Goal: Task Accomplishment & Management: Manage account settings

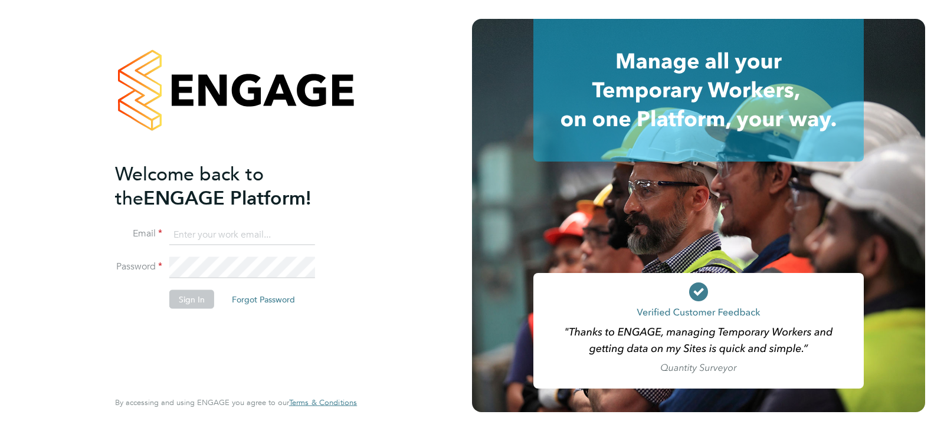
click at [216, 230] on input at bounding box center [242, 234] width 146 height 21
type input "daria@boden-group.co.uk"
click at [205, 293] on button "Sign In" at bounding box center [191, 299] width 45 height 19
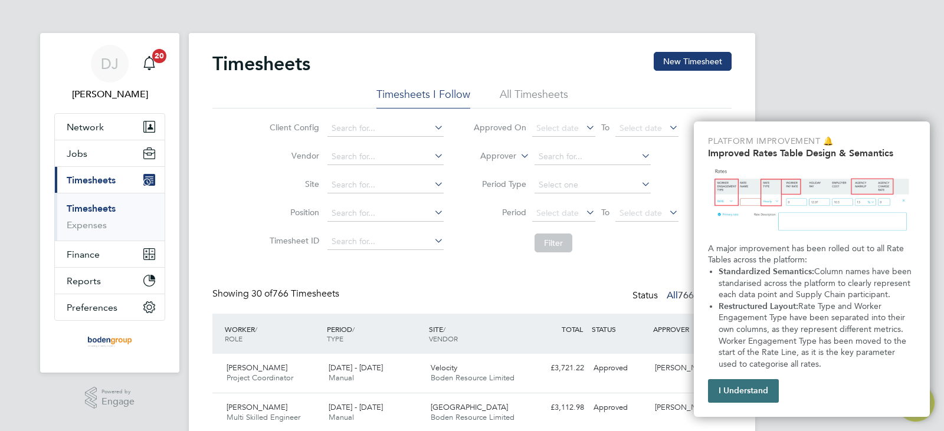
click at [755, 387] on button "I Understand" at bounding box center [743, 391] width 71 height 24
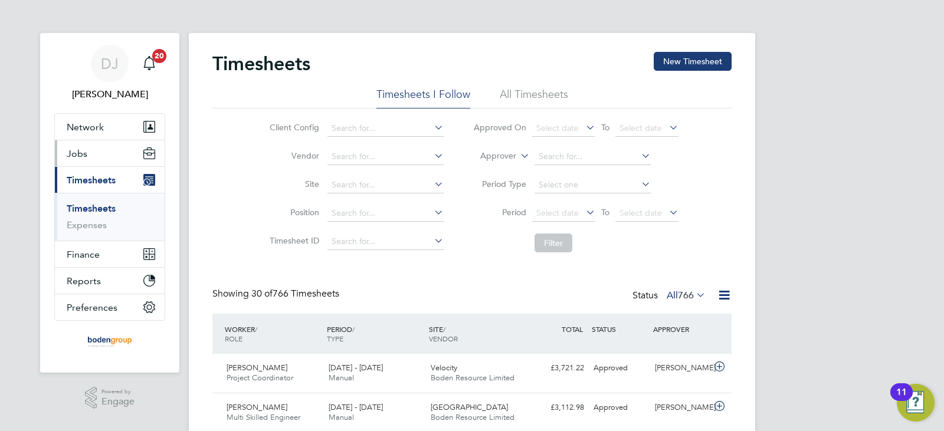
click at [86, 151] on span "Jobs" at bounding box center [77, 153] width 21 height 11
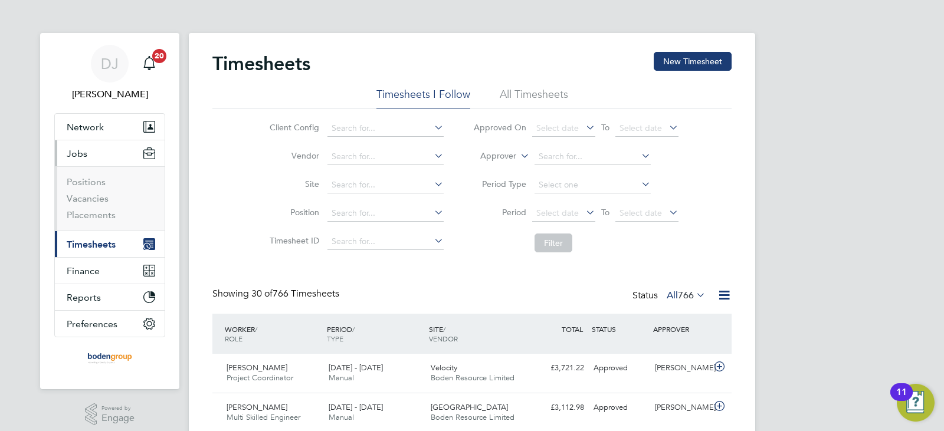
click at [81, 241] on span "Timesheets" at bounding box center [91, 244] width 49 height 11
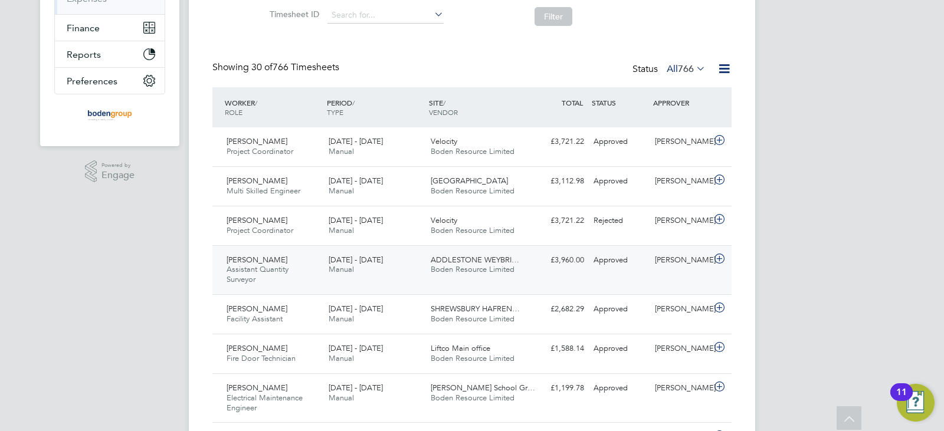
click at [372, 283] on div "Michael Oldfield Assistant Quantity Surveyor 2 - 8 Jun 2025 2 - 8 Jun 2025 Manu…" at bounding box center [471, 271] width 519 height 50
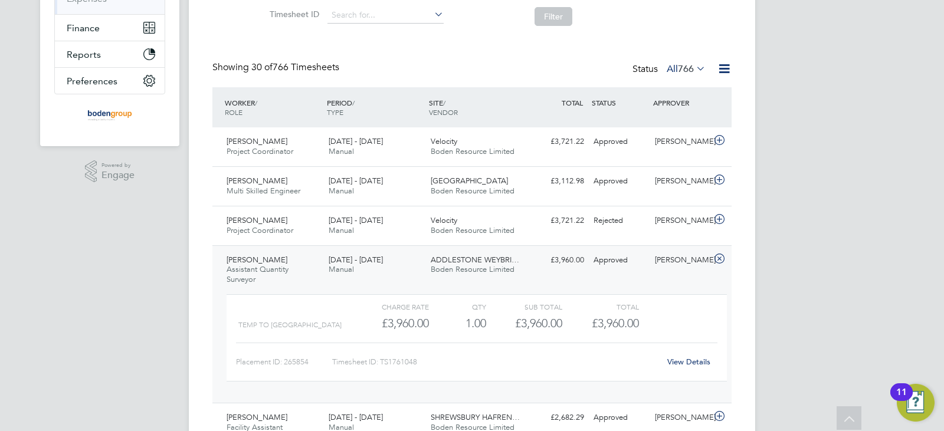
click at [674, 362] on link "View Details" at bounding box center [689, 362] width 43 height 10
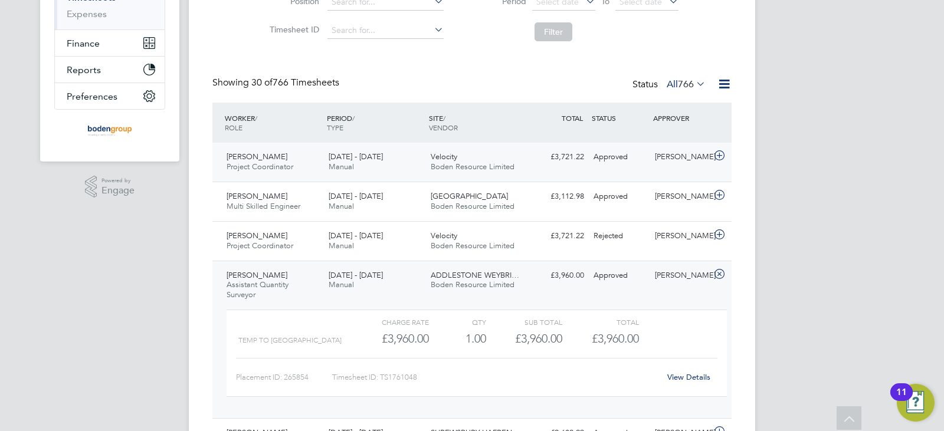
scroll to position [208, 0]
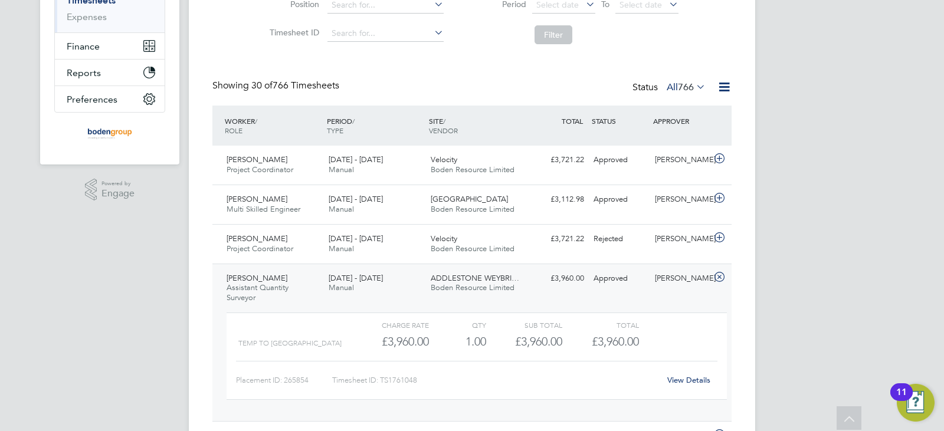
click at [722, 84] on icon at bounding box center [724, 87] width 15 height 15
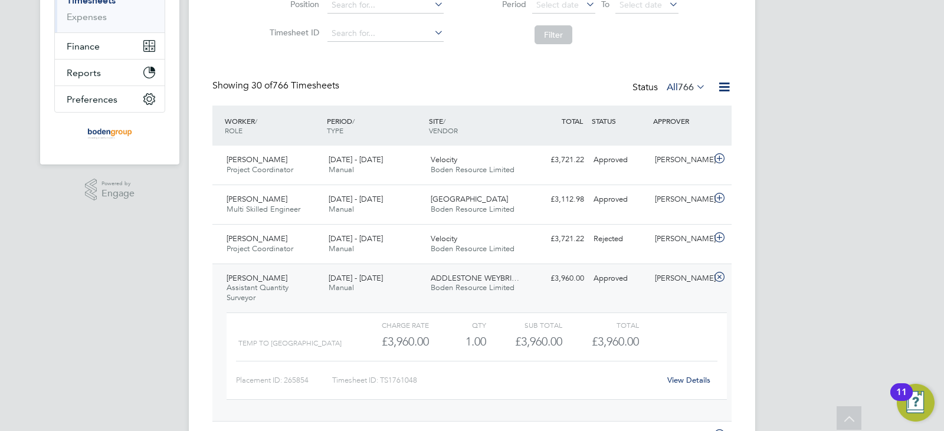
click at [688, 86] on span "766" at bounding box center [686, 87] width 16 height 12
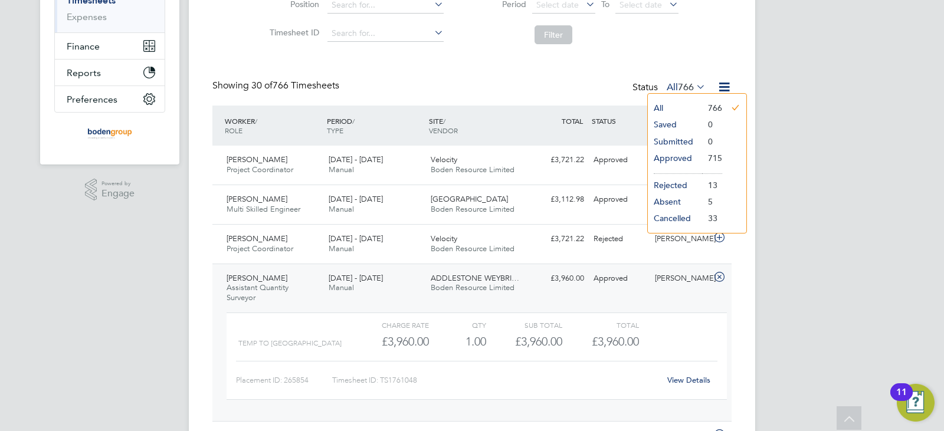
click at [679, 156] on li "Approved" at bounding box center [675, 158] width 54 height 17
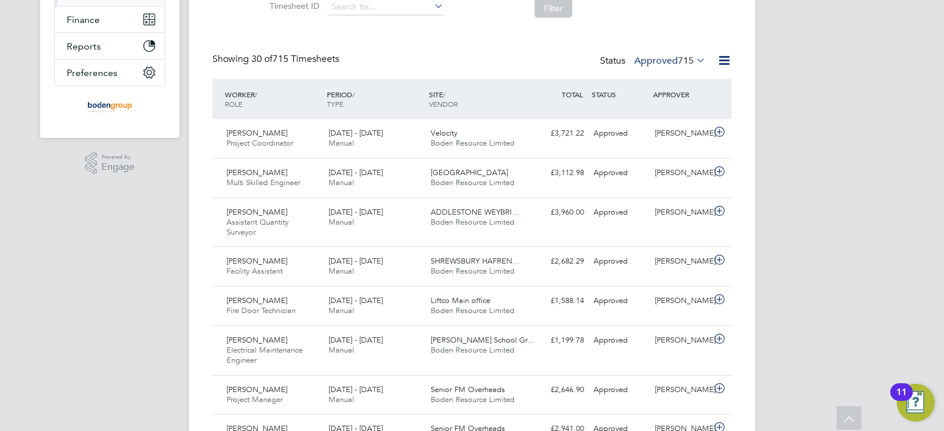
scroll to position [40, 103]
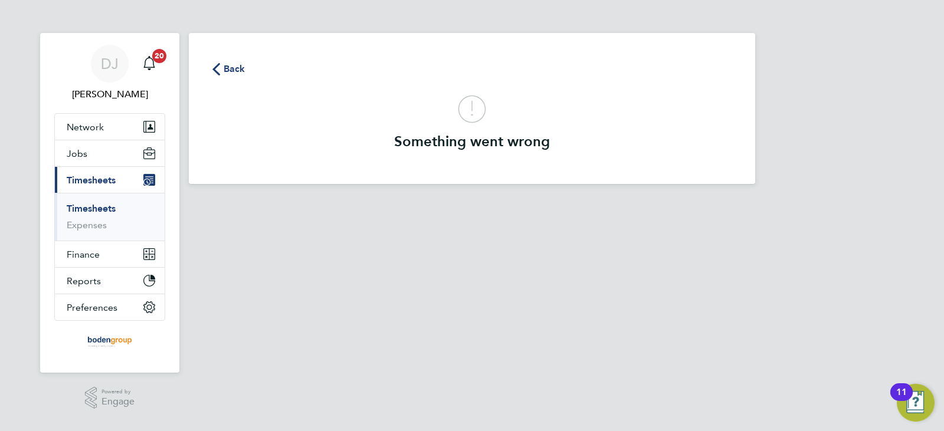
click at [240, 60] on div "Back Something went wrong" at bounding box center [472, 108] width 567 height 151
click at [237, 66] on span "Back" at bounding box center [235, 69] width 22 height 14
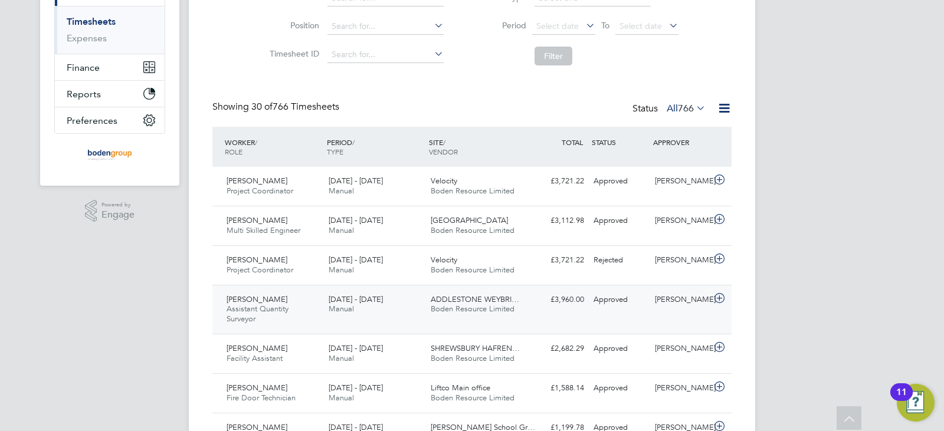
click at [309, 310] on div "Michael Oldfield Assistant Quantity Surveyor 2 - 8 Jun 2025" at bounding box center [273, 310] width 102 height 40
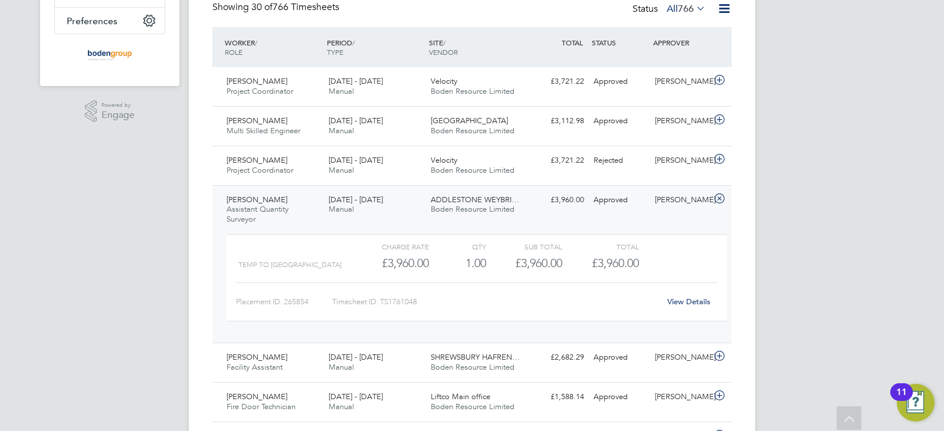
click at [688, 300] on link "View Details" at bounding box center [689, 302] width 43 height 10
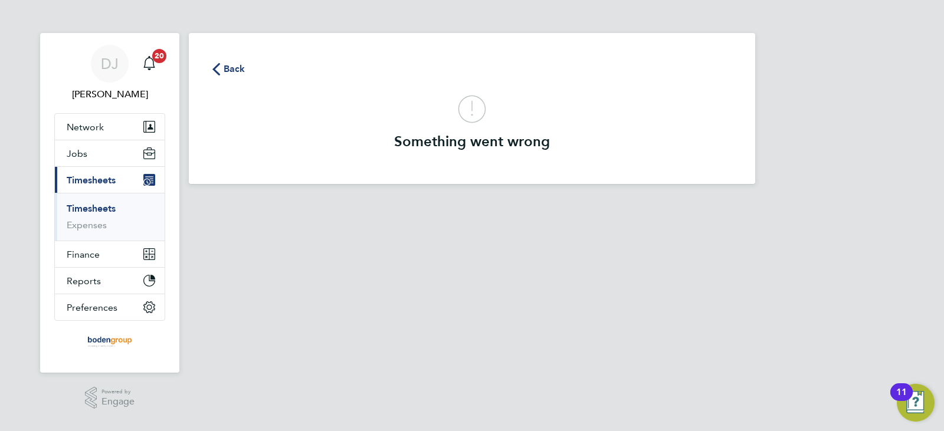
click at [230, 72] on span "Back" at bounding box center [235, 69] width 22 height 14
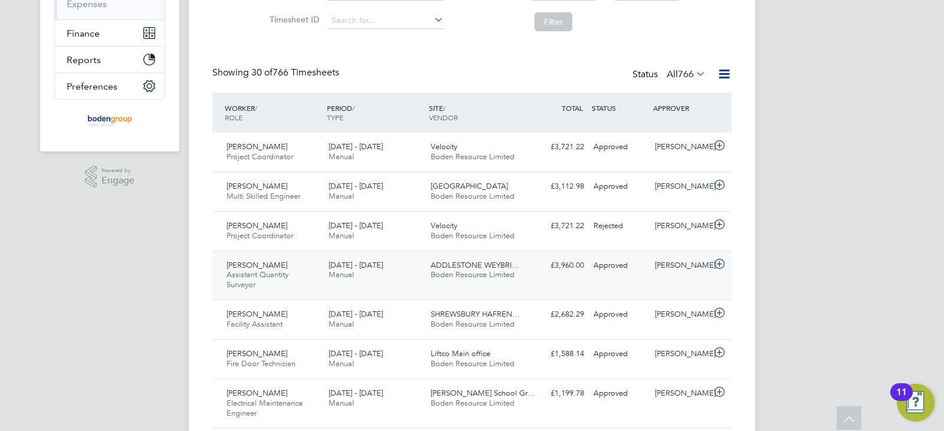
click at [619, 274] on div "Approved" at bounding box center [619, 265] width 61 height 19
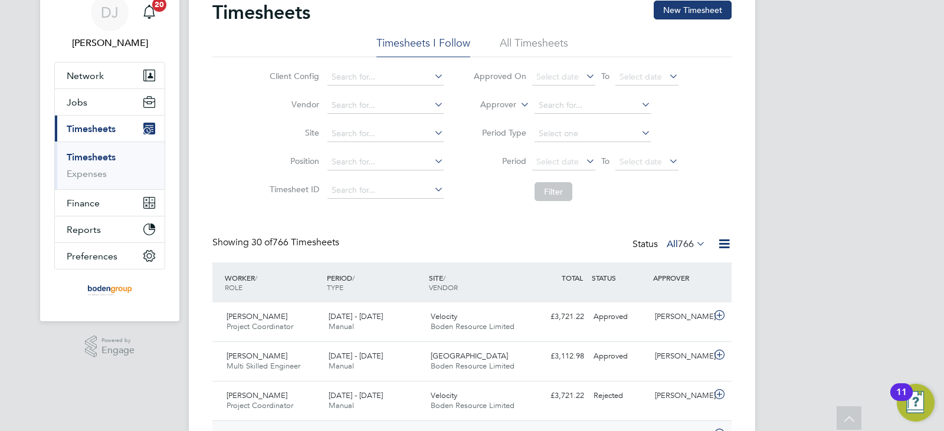
scroll to position [37, 0]
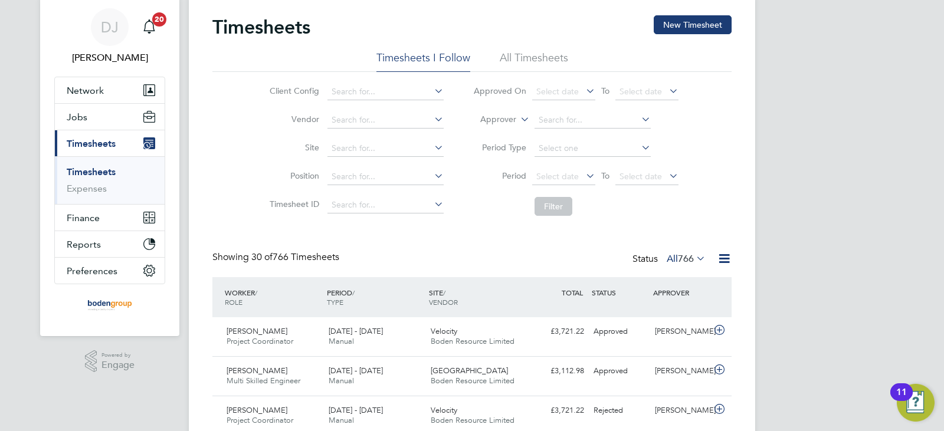
click at [545, 48] on div "Timesheets New Timesheet" at bounding box center [471, 32] width 519 height 35
click at [545, 61] on li "All Timesheets" at bounding box center [534, 61] width 68 height 21
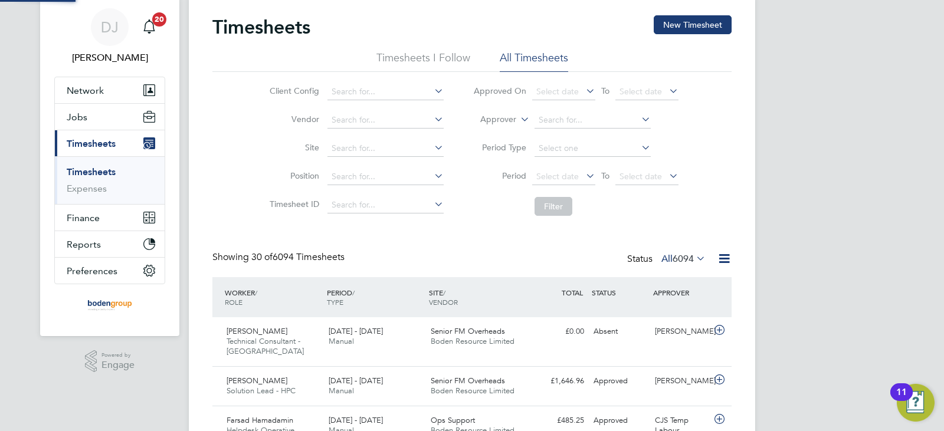
scroll to position [6, 6]
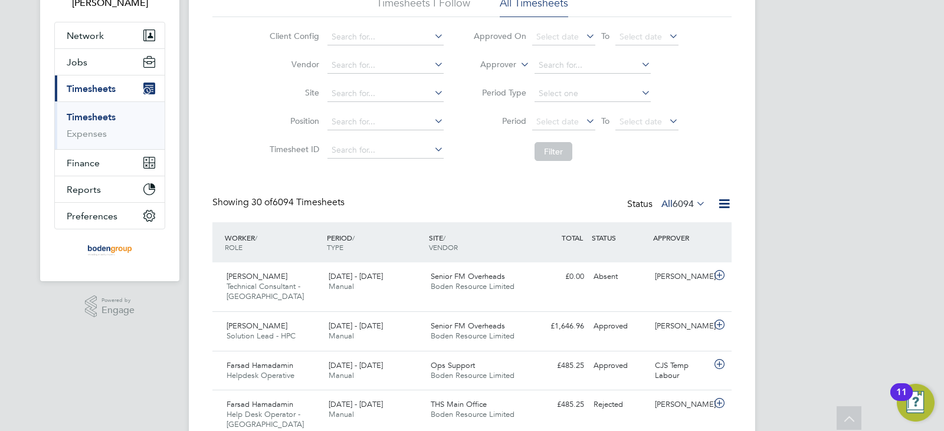
click at [719, 210] on icon at bounding box center [724, 204] width 15 height 15
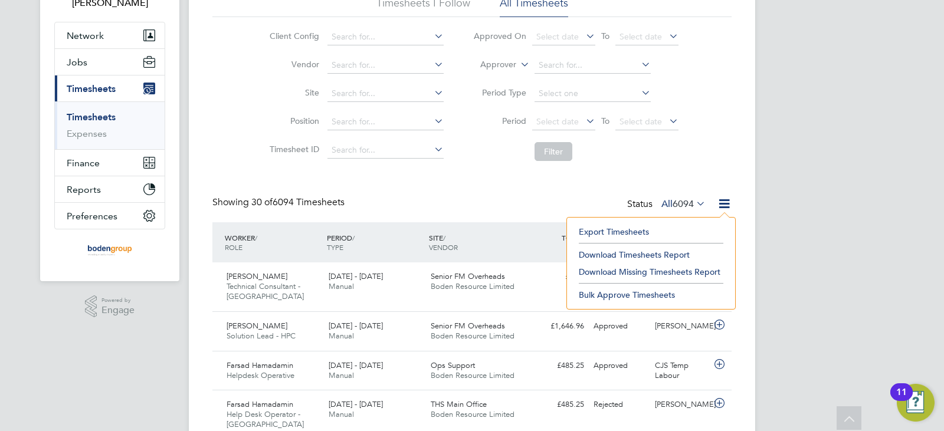
click at [611, 229] on li "Export Timesheets" at bounding box center [651, 232] width 156 height 17
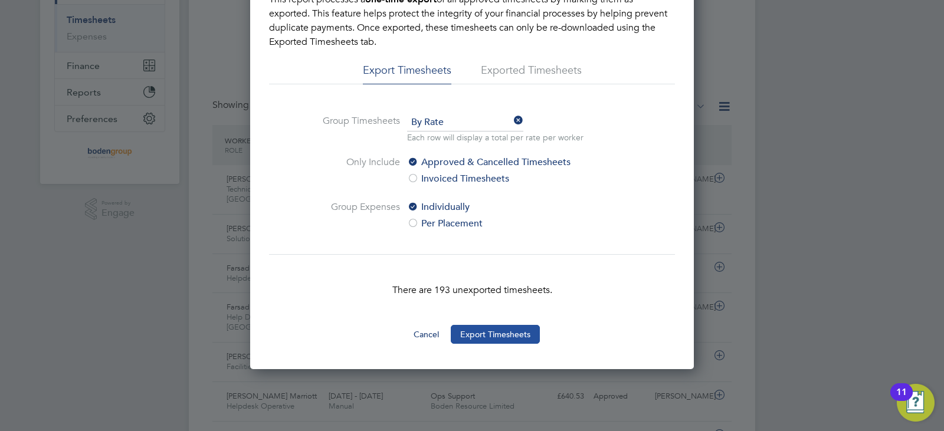
click at [495, 329] on button "Export Timesheets" at bounding box center [495, 334] width 89 height 19
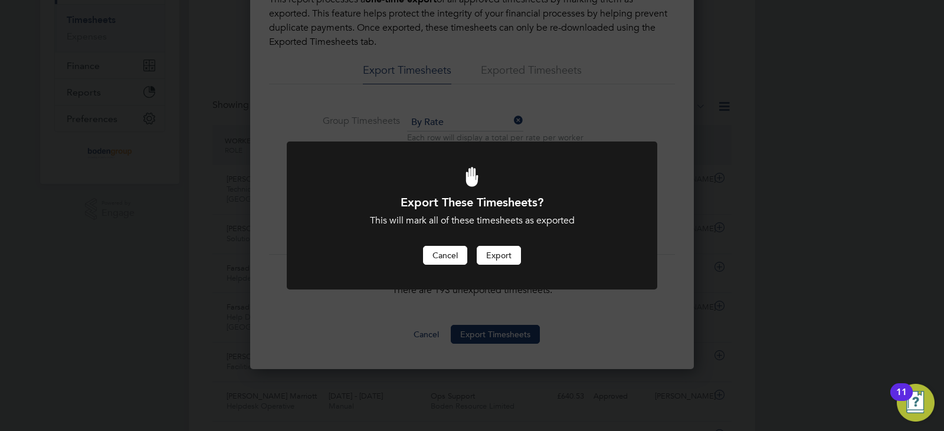
click at [450, 248] on button "Cancel" at bounding box center [445, 255] width 44 height 19
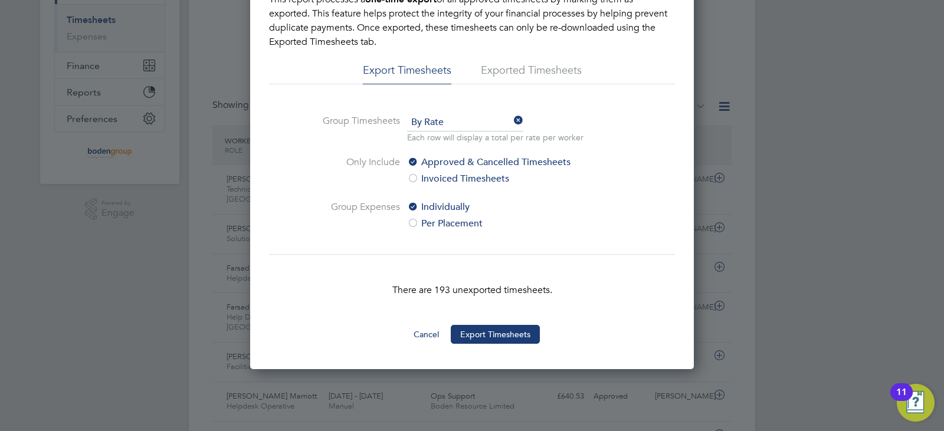
click at [789, 151] on div at bounding box center [472, 215] width 944 height 431
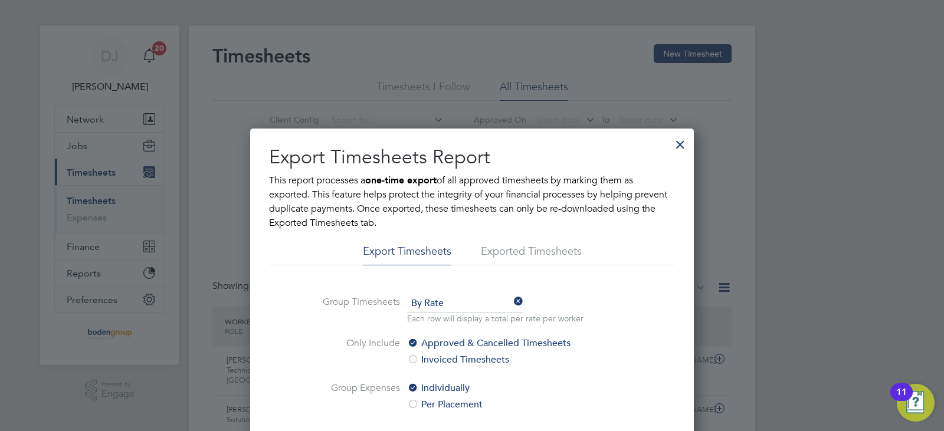
click at [680, 138] on div at bounding box center [680, 141] width 21 height 21
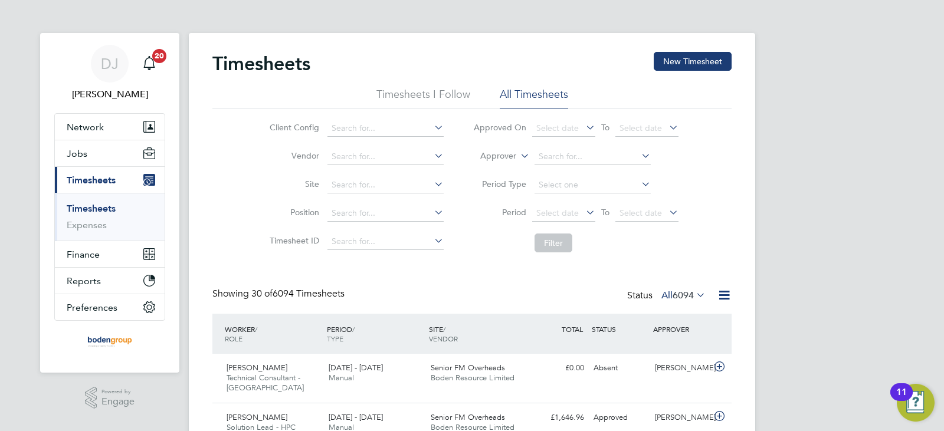
click at [676, 290] on span "6094" at bounding box center [683, 296] width 21 height 12
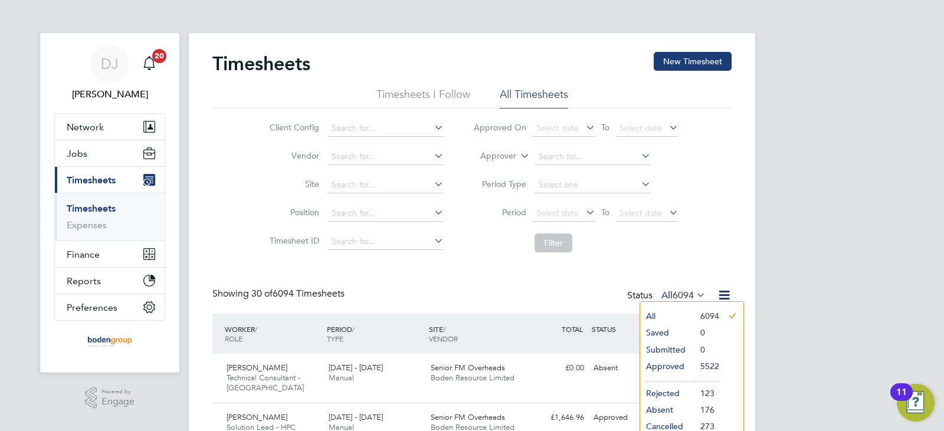
click at [664, 364] on li "Approved" at bounding box center [667, 366] width 54 height 17
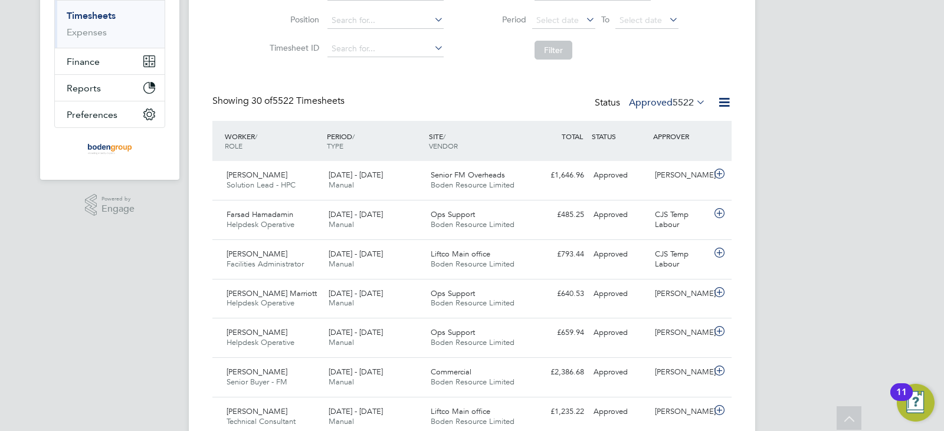
click at [729, 102] on icon at bounding box center [724, 102] width 15 height 15
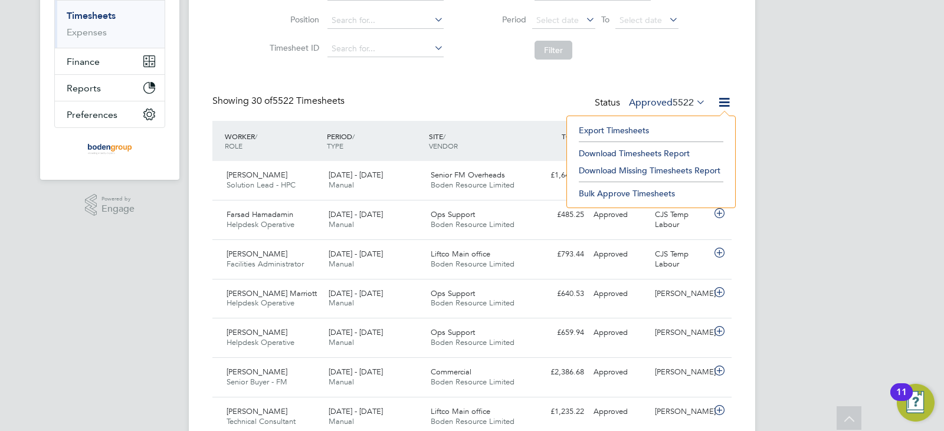
click at [606, 125] on li "Export Timesheets" at bounding box center [651, 130] width 156 height 17
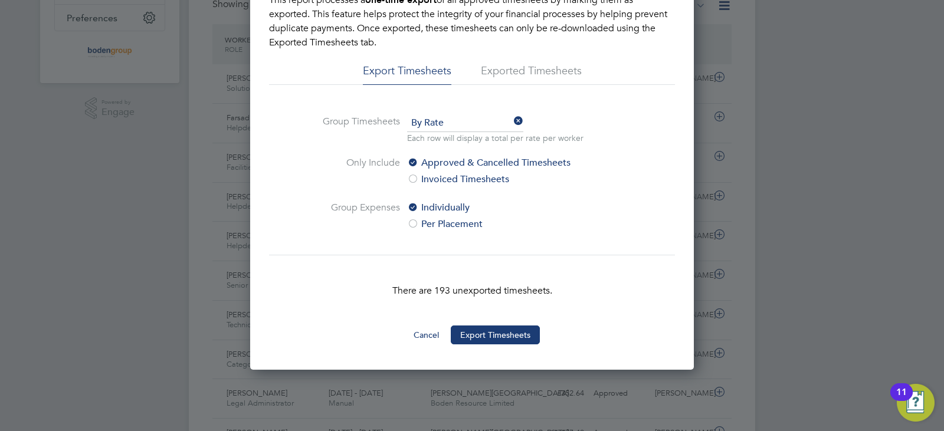
click at [512, 118] on icon at bounding box center [512, 122] width 0 height 17
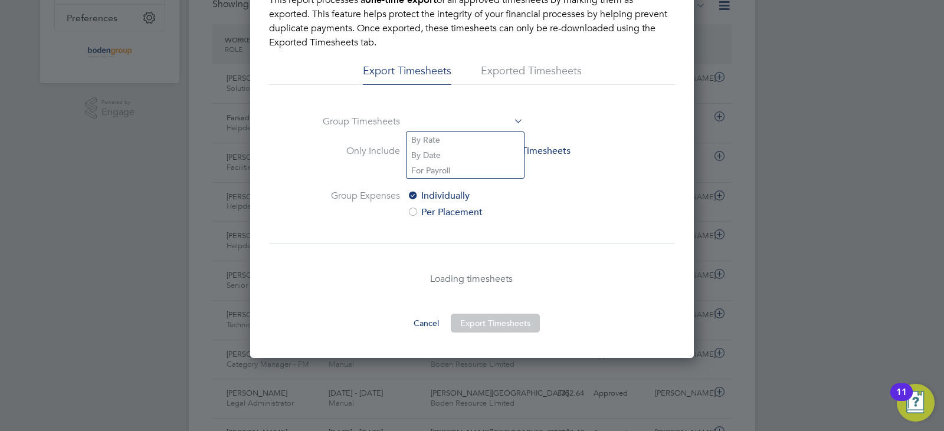
click at [458, 118] on span at bounding box center [465, 123] width 116 height 18
click at [581, 125] on li "Group Timesheets" at bounding box center [472, 129] width 321 height 30
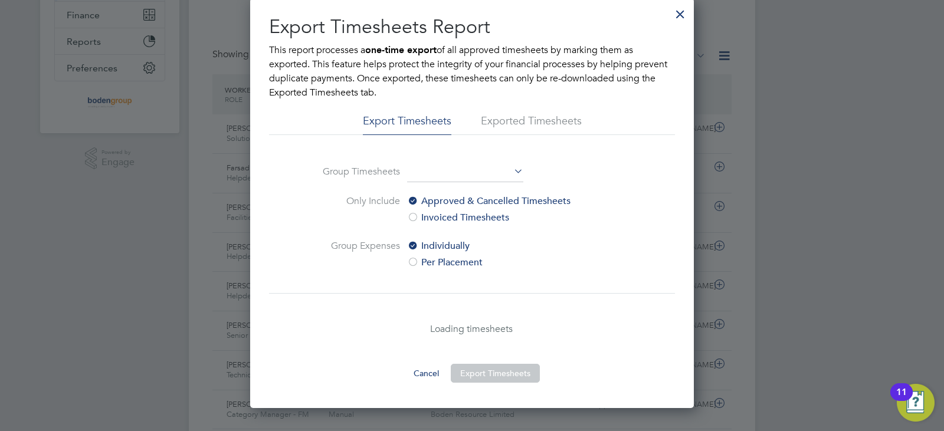
click at [524, 120] on li "Exported Timesheets" at bounding box center [531, 124] width 101 height 21
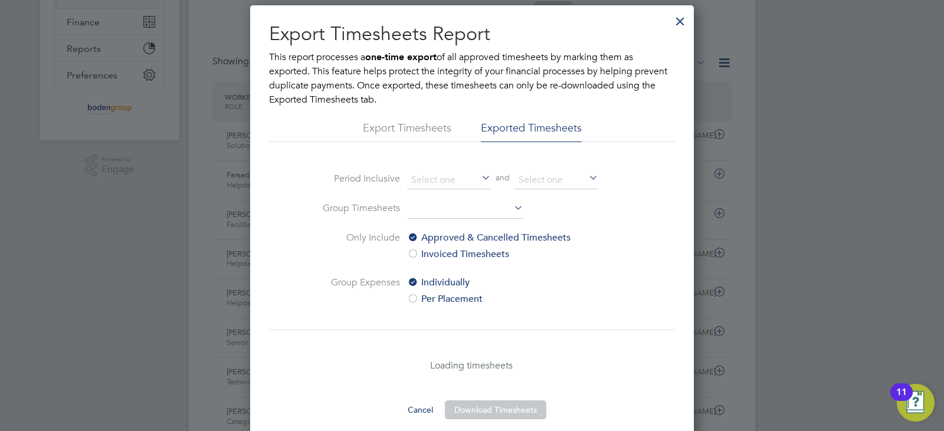
click at [437, 135] on li "Export Timesheets" at bounding box center [407, 131] width 89 height 21
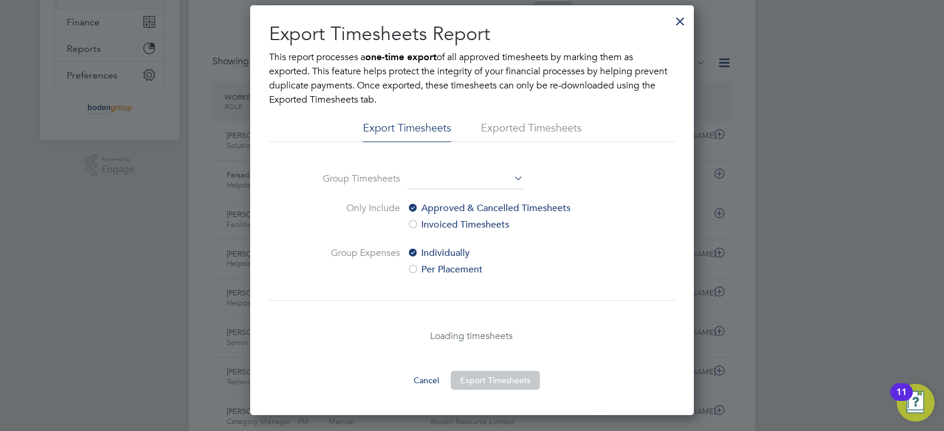
click at [675, 21] on div at bounding box center [680, 18] width 21 height 21
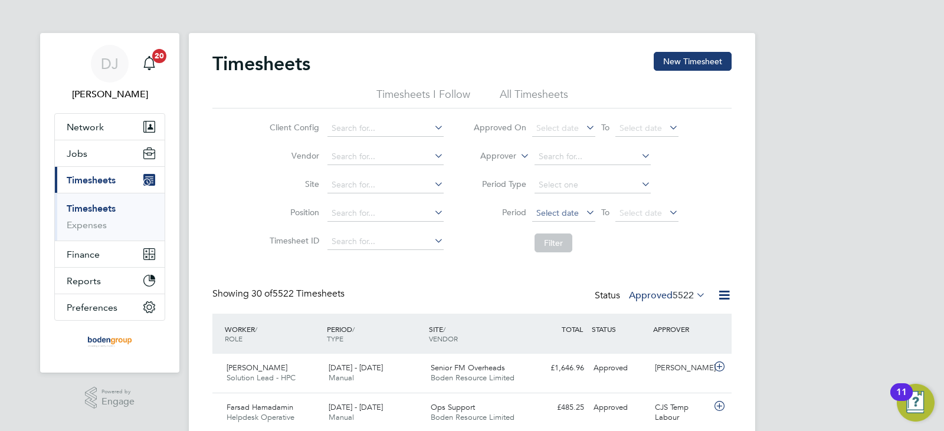
click at [551, 211] on span "Select date" at bounding box center [557, 213] width 42 height 11
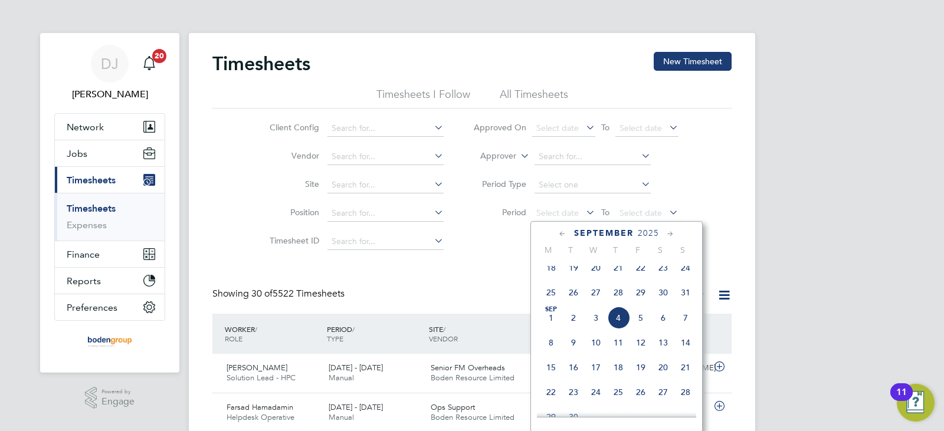
click at [566, 233] on icon at bounding box center [562, 234] width 11 height 13
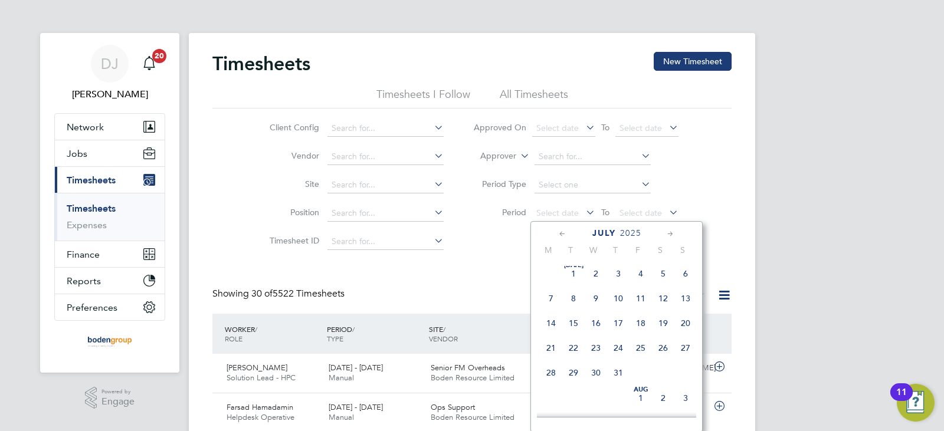
click at [566, 233] on icon at bounding box center [562, 234] width 11 height 13
click at [549, 352] on span "19" at bounding box center [551, 352] width 22 height 22
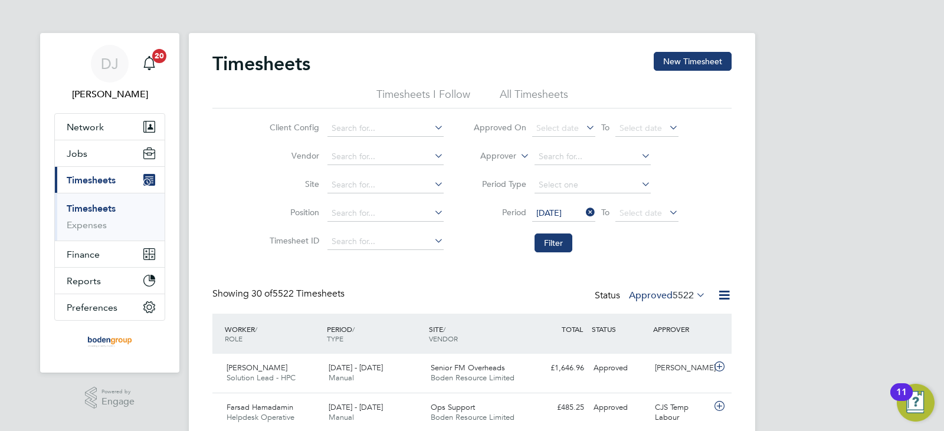
click at [667, 217] on icon at bounding box center [667, 212] width 0 height 17
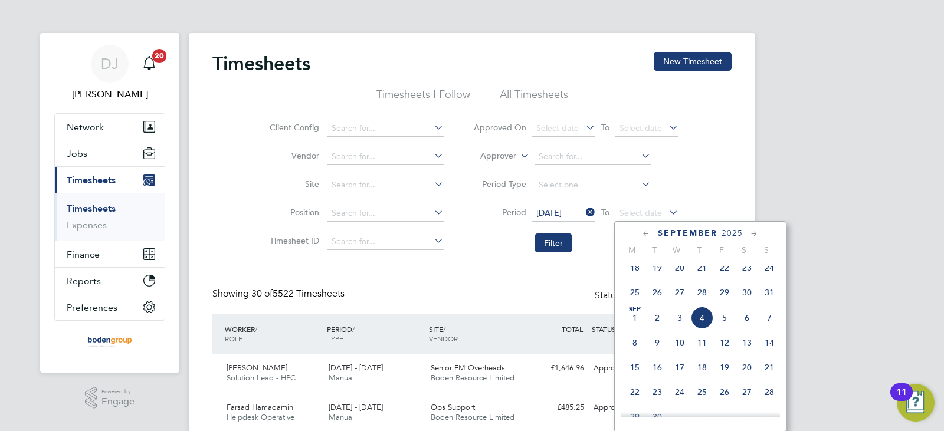
click at [768, 272] on span "24" at bounding box center [769, 268] width 22 height 22
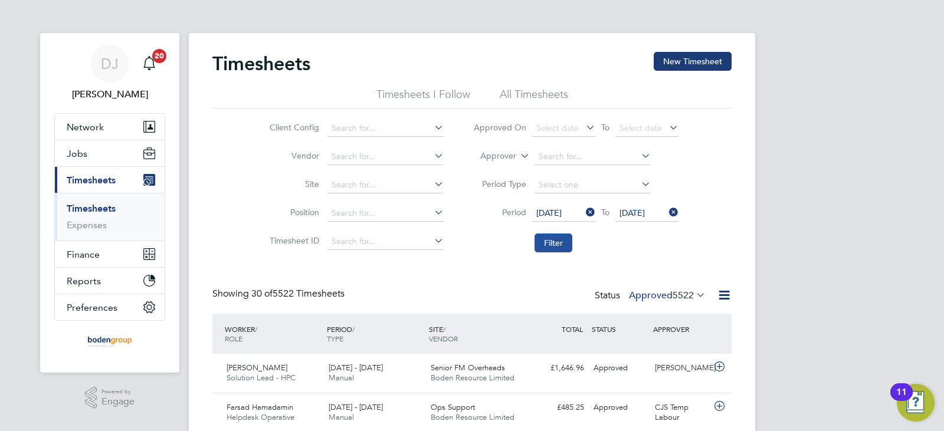
click at [558, 240] on button "Filter" at bounding box center [554, 243] width 38 height 19
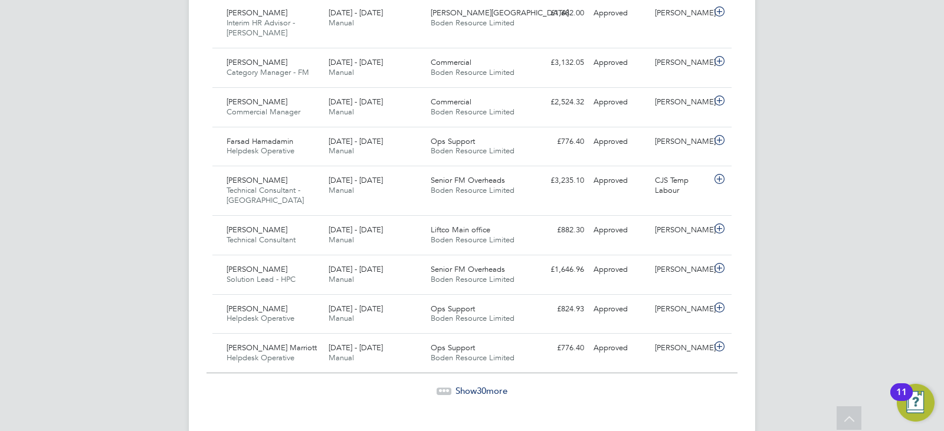
click at [477, 385] on span "30" at bounding box center [481, 390] width 9 height 11
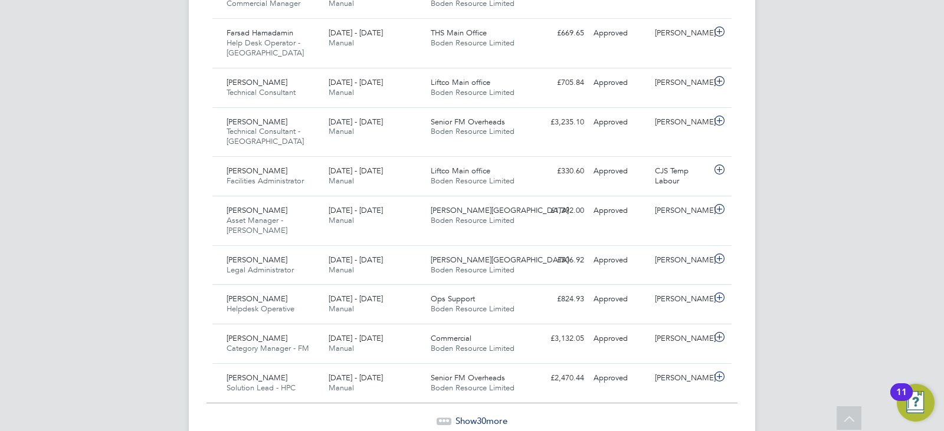
click at [466, 398] on div "Show 30 more" at bounding box center [472, 412] width 531 height 29
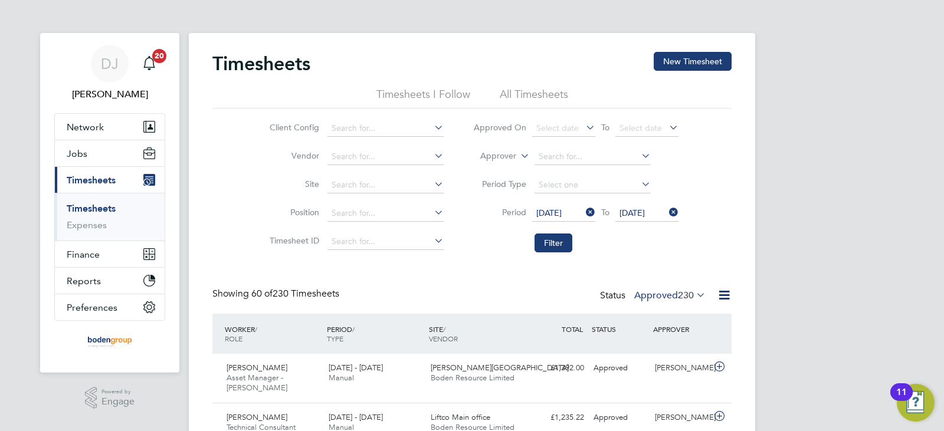
click at [667, 212] on icon at bounding box center [667, 212] width 0 height 17
click at [635, 214] on span "Select date" at bounding box center [641, 213] width 42 height 11
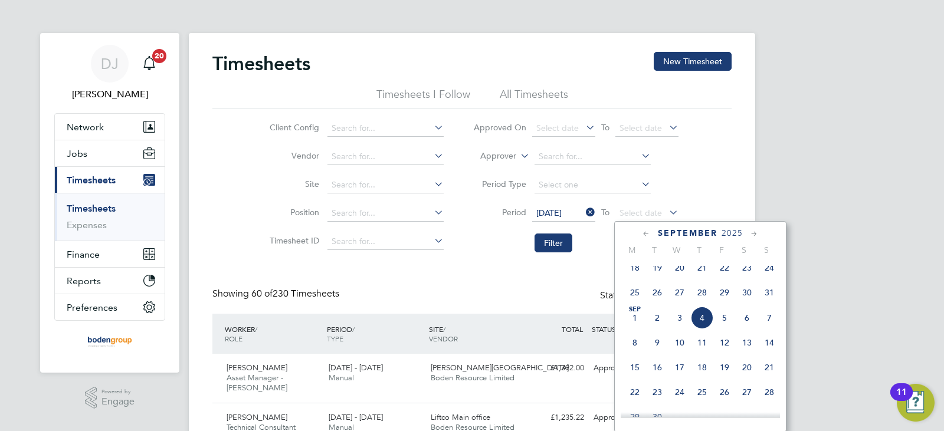
click at [647, 234] on icon at bounding box center [646, 234] width 11 height 13
click at [721, 276] on span "Aug 1" at bounding box center [725, 271] width 22 height 22
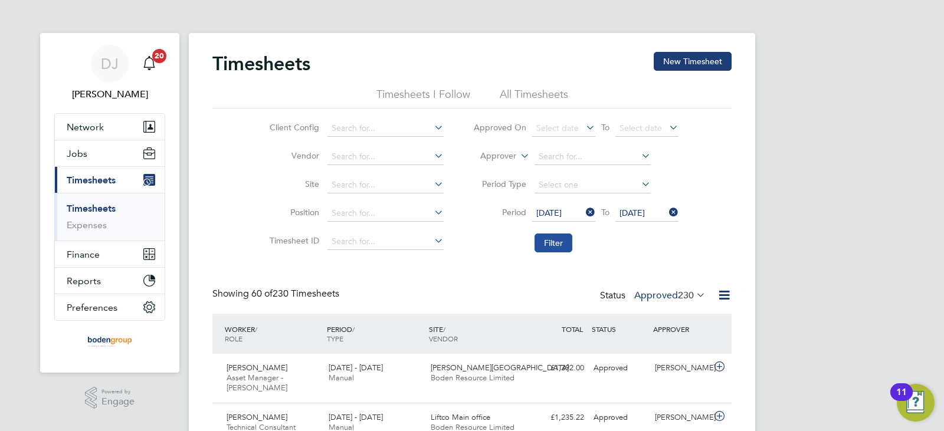
click at [560, 243] on button "Filter" at bounding box center [554, 243] width 38 height 19
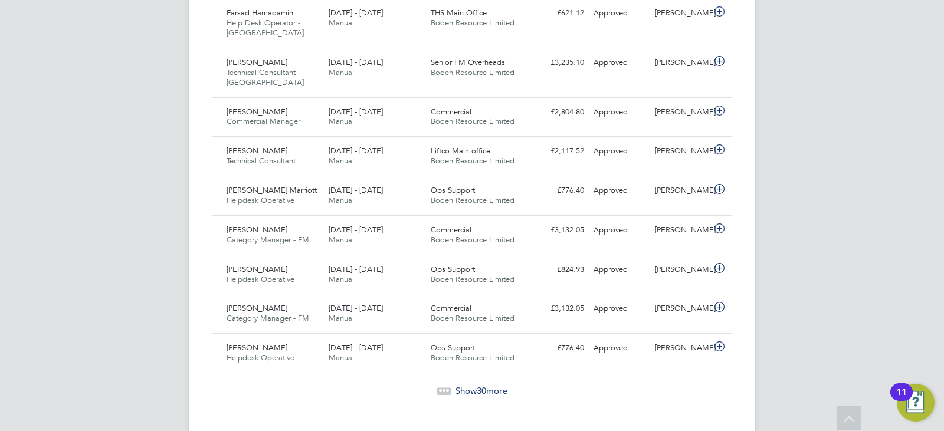
click at [472, 385] on span "Show 30 more" at bounding box center [482, 390] width 52 height 11
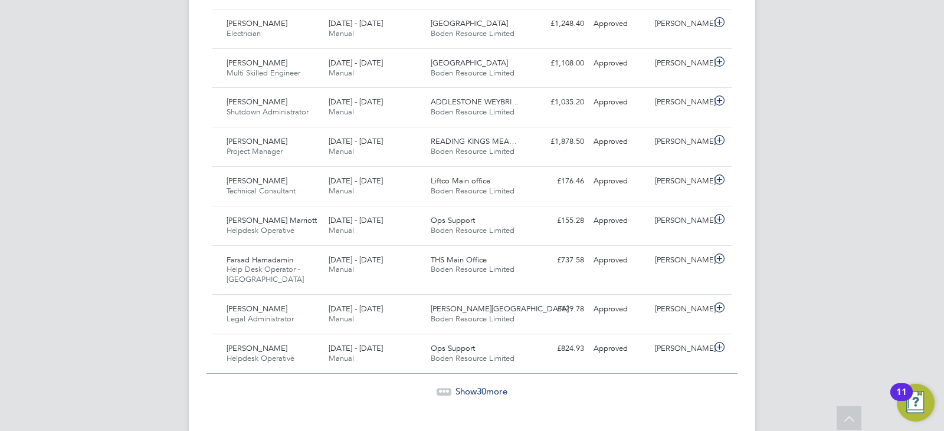
click at [469, 386] on span "Show 30 more" at bounding box center [482, 391] width 52 height 11
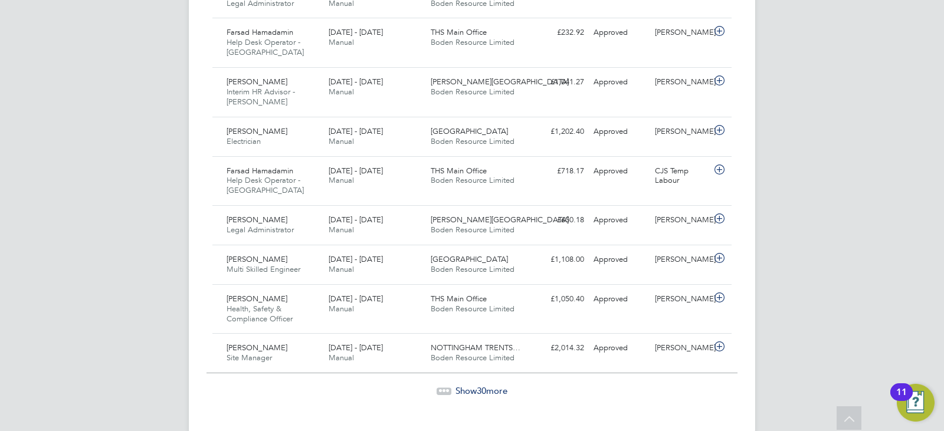
click at [490, 385] on span "Show 30 more" at bounding box center [482, 390] width 52 height 11
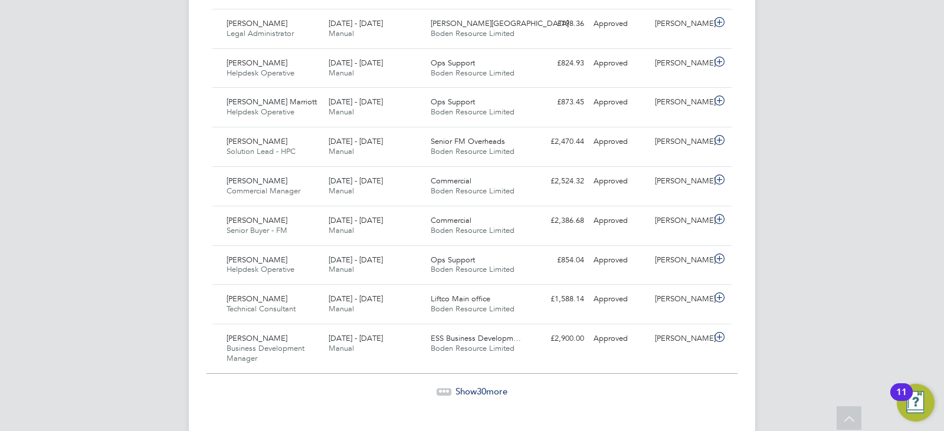
click at [470, 386] on span "Show 30 more" at bounding box center [482, 391] width 52 height 11
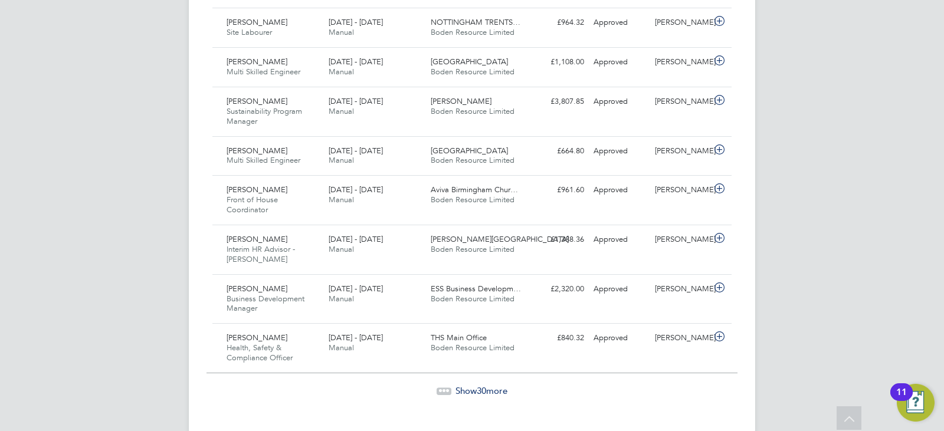
click at [488, 385] on span "Show 30 more" at bounding box center [482, 390] width 52 height 11
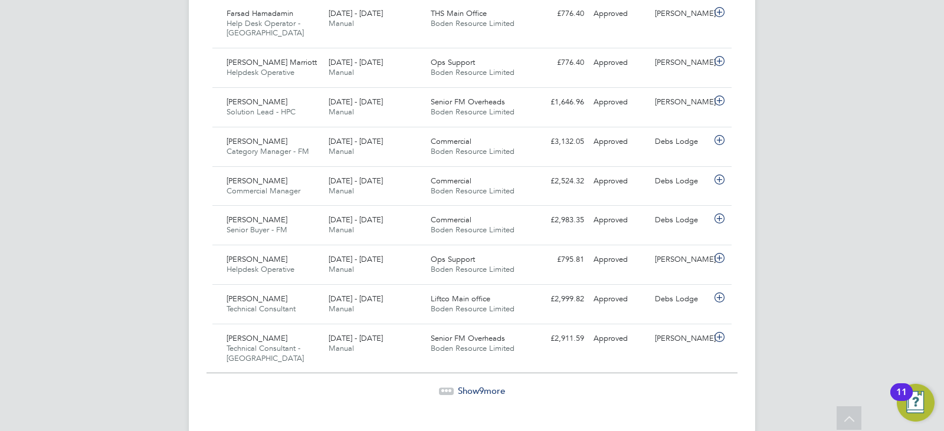
click at [467, 385] on span "Show 9 more" at bounding box center [481, 390] width 47 height 11
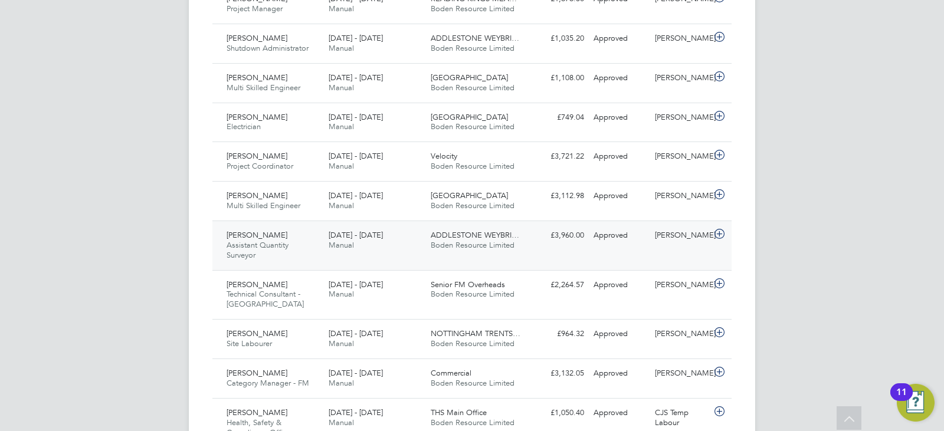
click at [324, 226] on div "2 - 8 Jun 2025 Manual" at bounding box center [375, 241] width 102 height 30
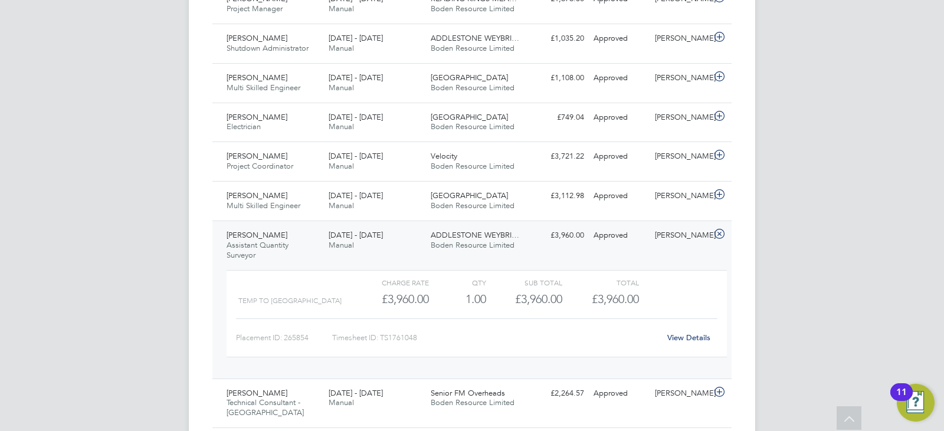
click at [663, 226] on div "Richard Rowland" at bounding box center [680, 235] width 61 height 19
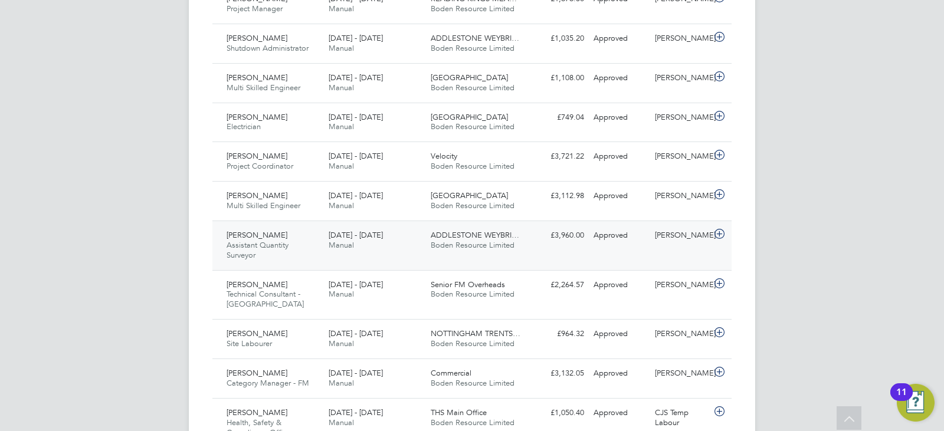
click at [615, 226] on div "Approved" at bounding box center [619, 235] width 61 height 19
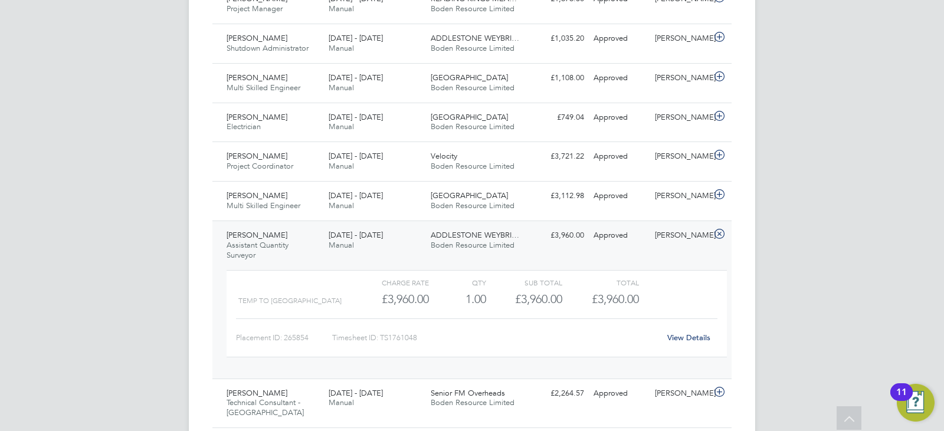
click at [418, 290] on div "£3,960.00" at bounding box center [391, 299] width 76 height 19
click at [689, 333] on link "View Details" at bounding box center [689, 338] width 43 height 10
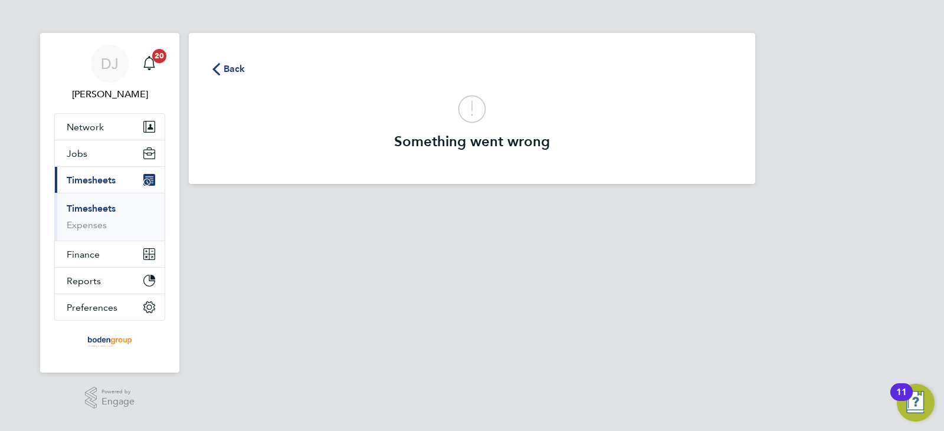
click at [234, 68] on span "Back" at bounding box center [235, 69] width 22 height 14
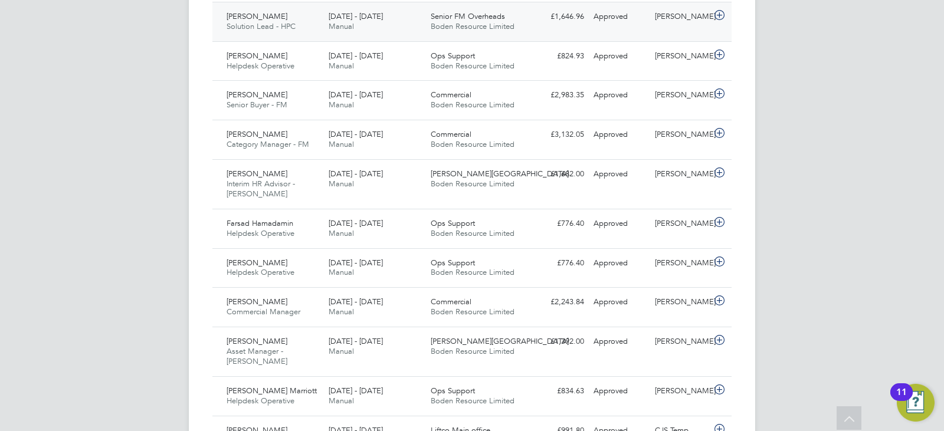
scroll to position [30, 103]
